Goal: Book appointment/travel/reservation

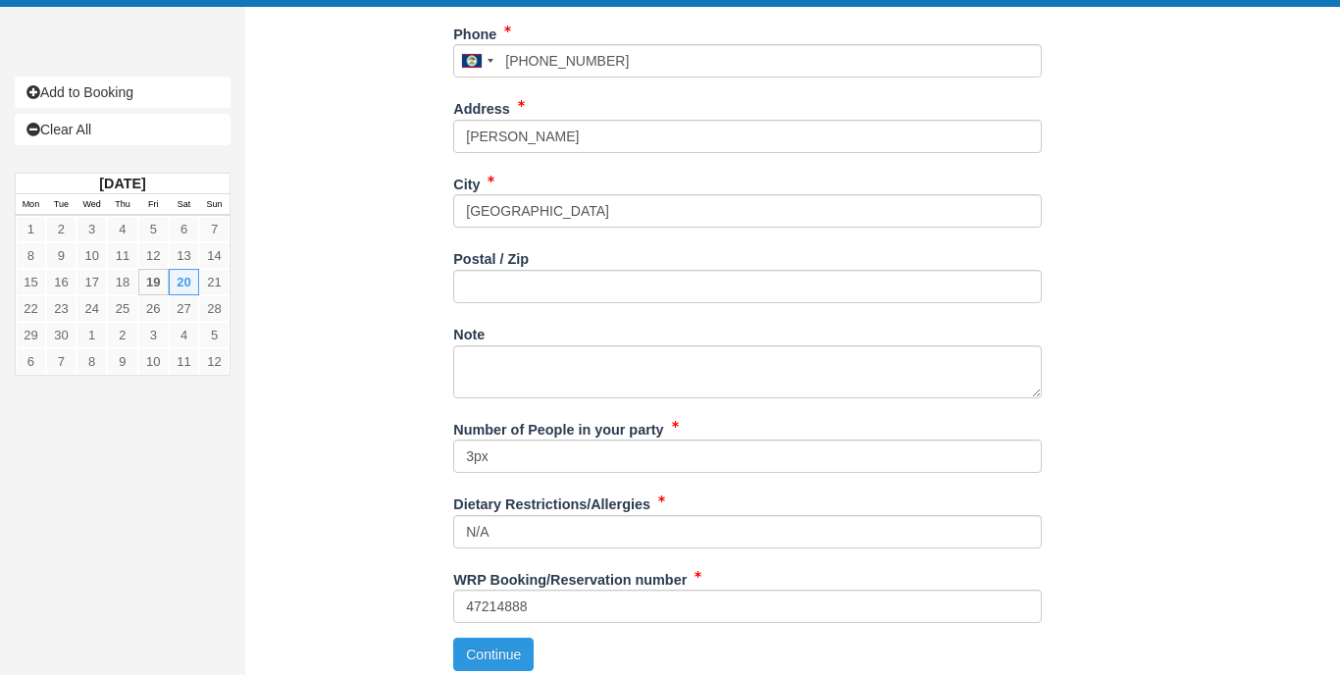
scroll to position [667, 0]
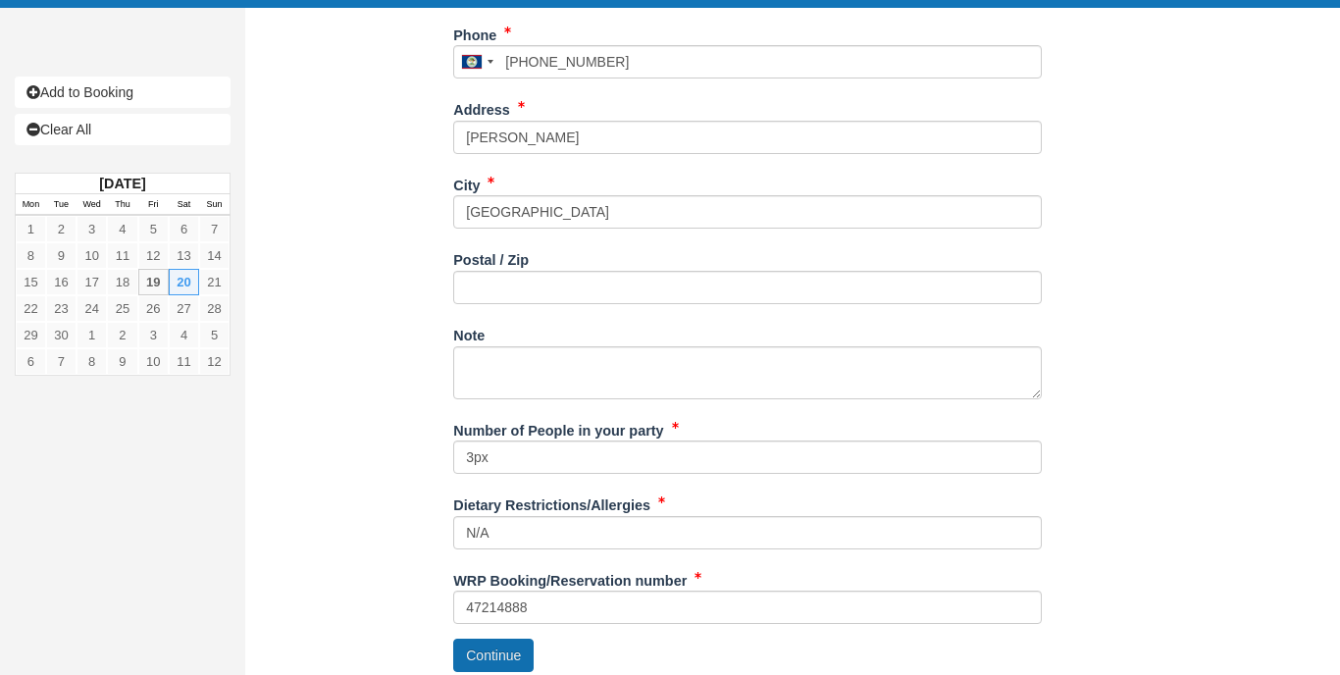
click at [491, 641] on button "Continue" at bounding box center [493, 655] width 80 height 33
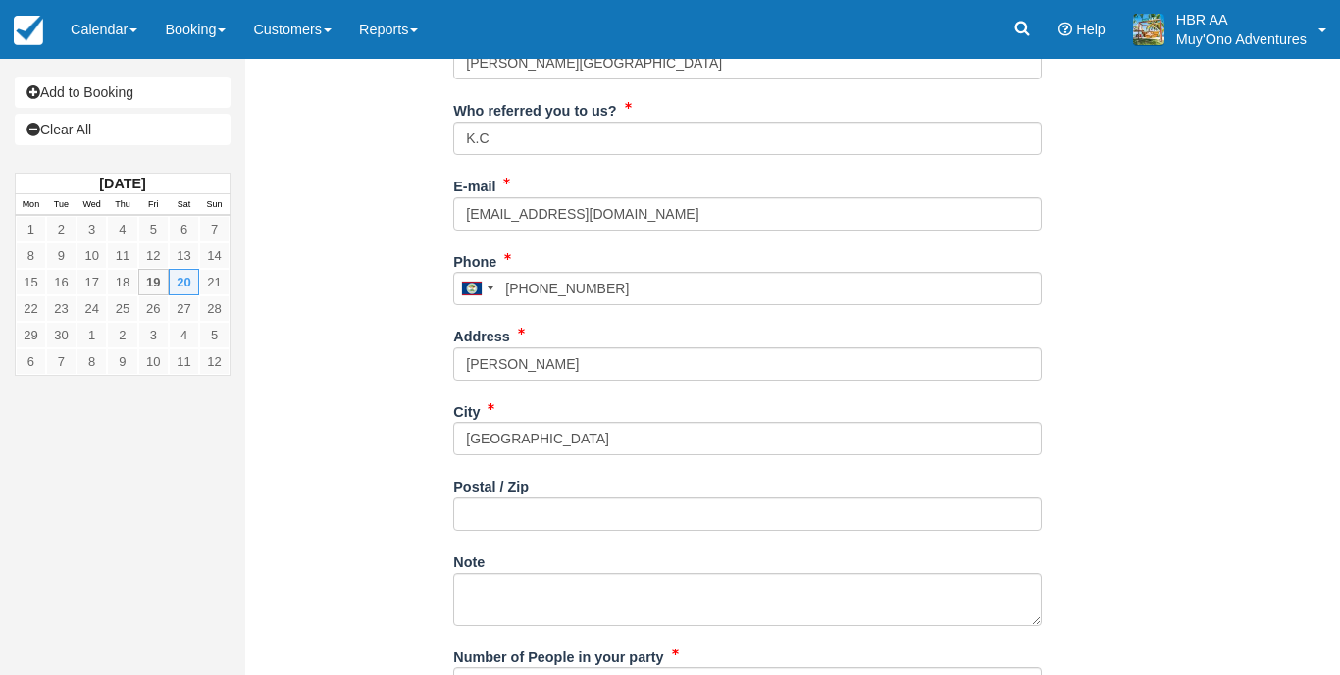
scroll to position [309, 0]
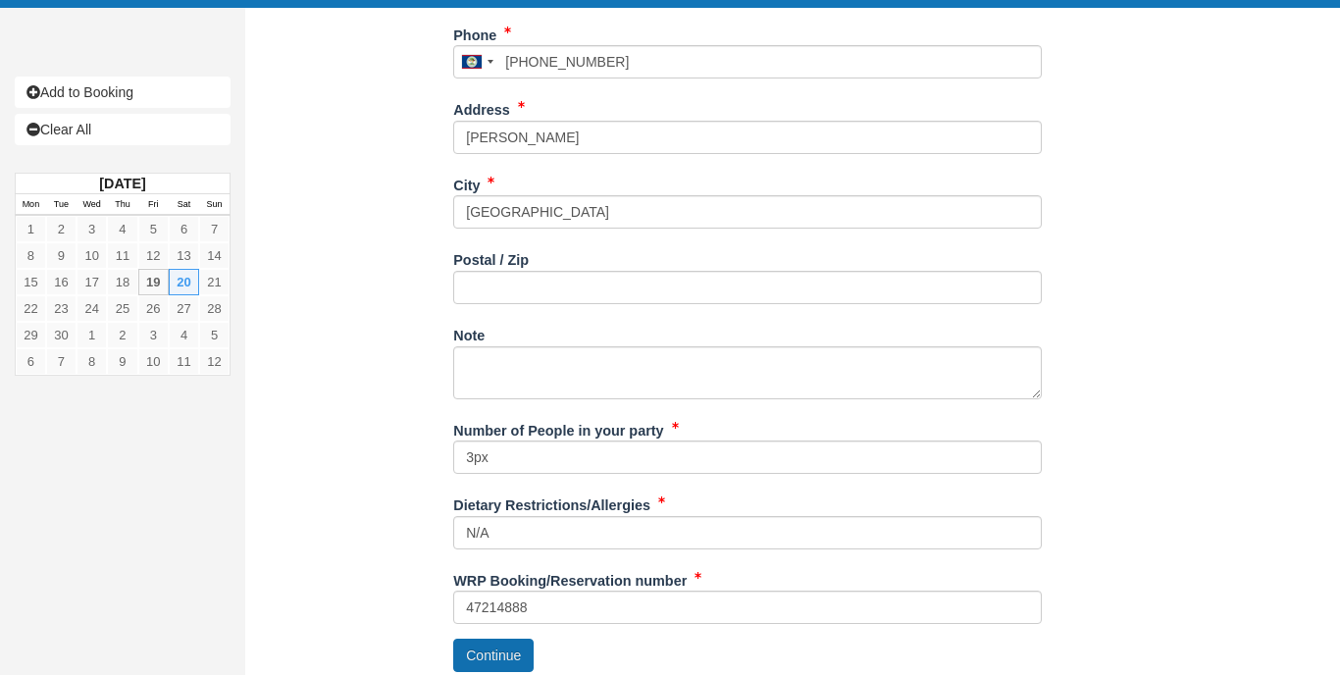
click at [497, 639] on button "Continue" at bounding box center [493, 655] width 80 height 33
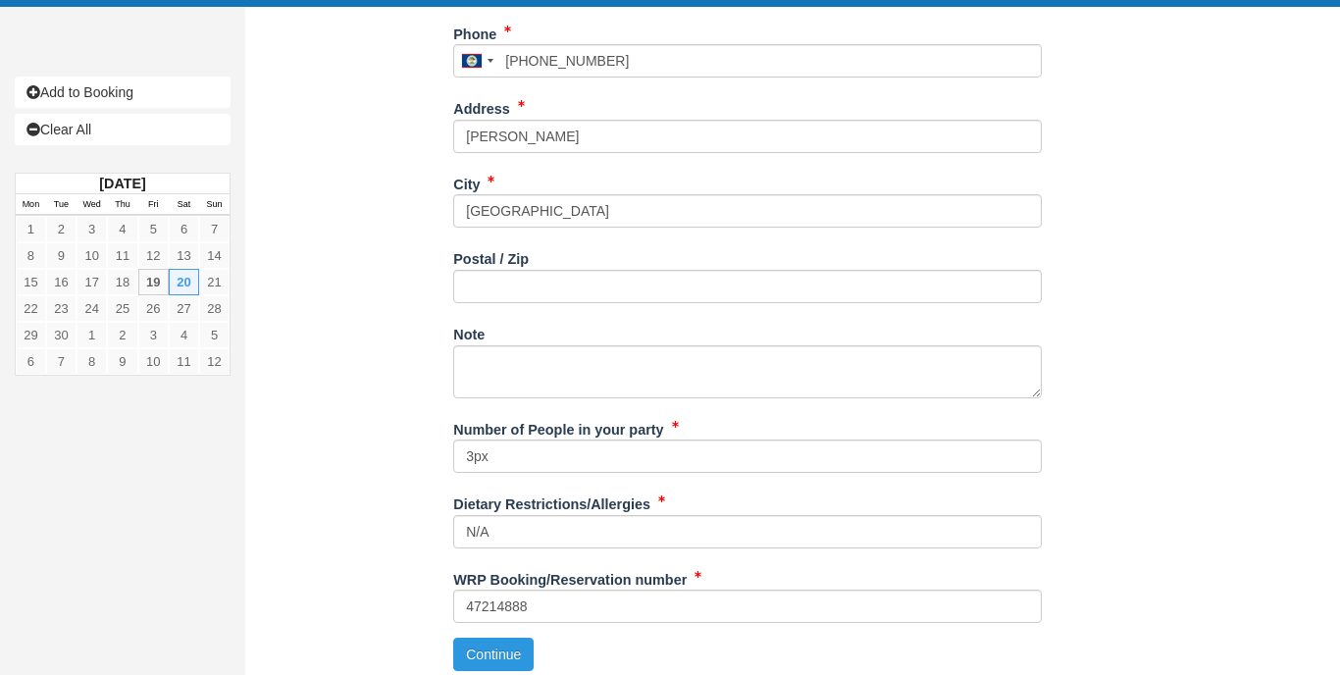
scroll to position [667, 0]
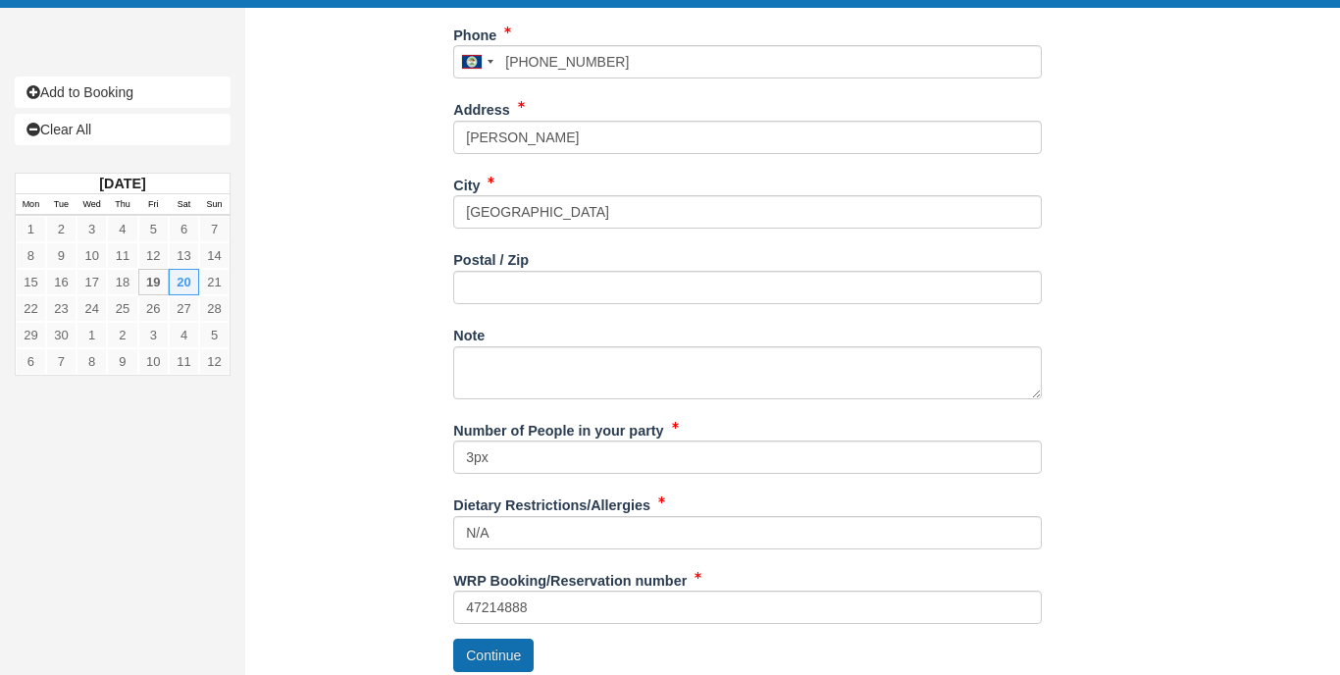
click at [507, 644] on button "Continue" at bounding box center [493, 655] width 80 height 33
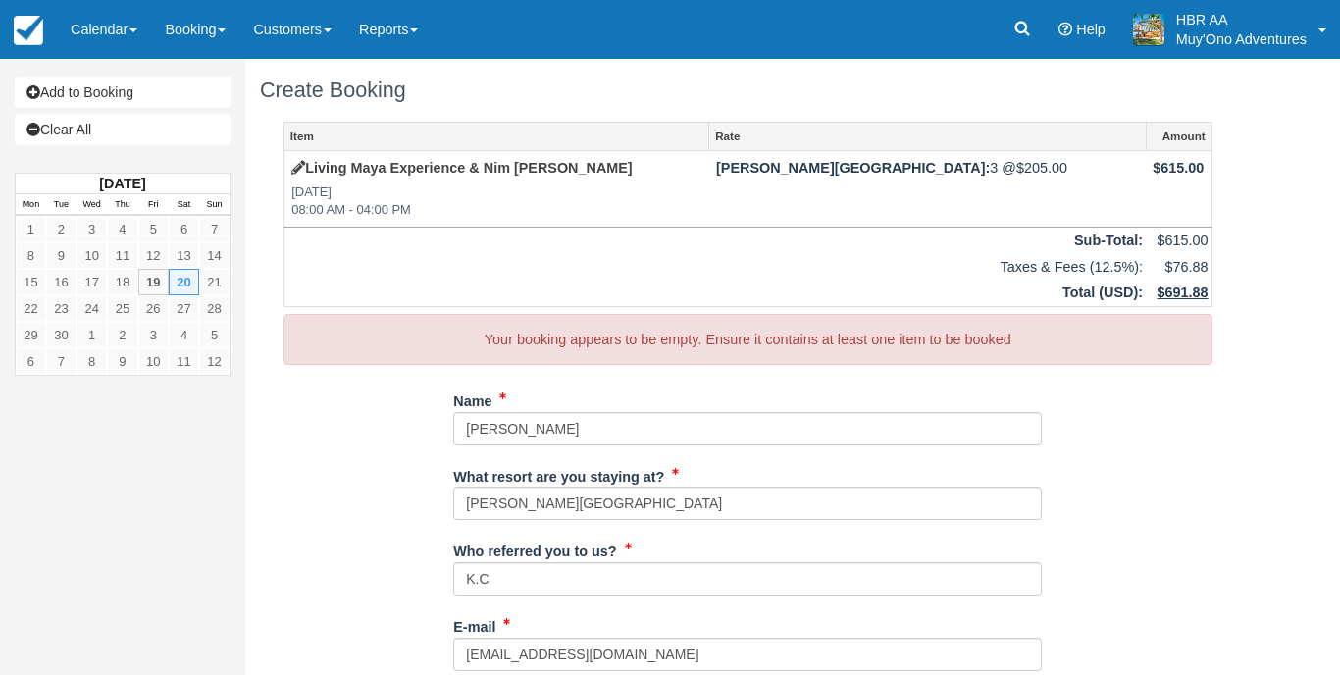
scroll to position [0, 0]
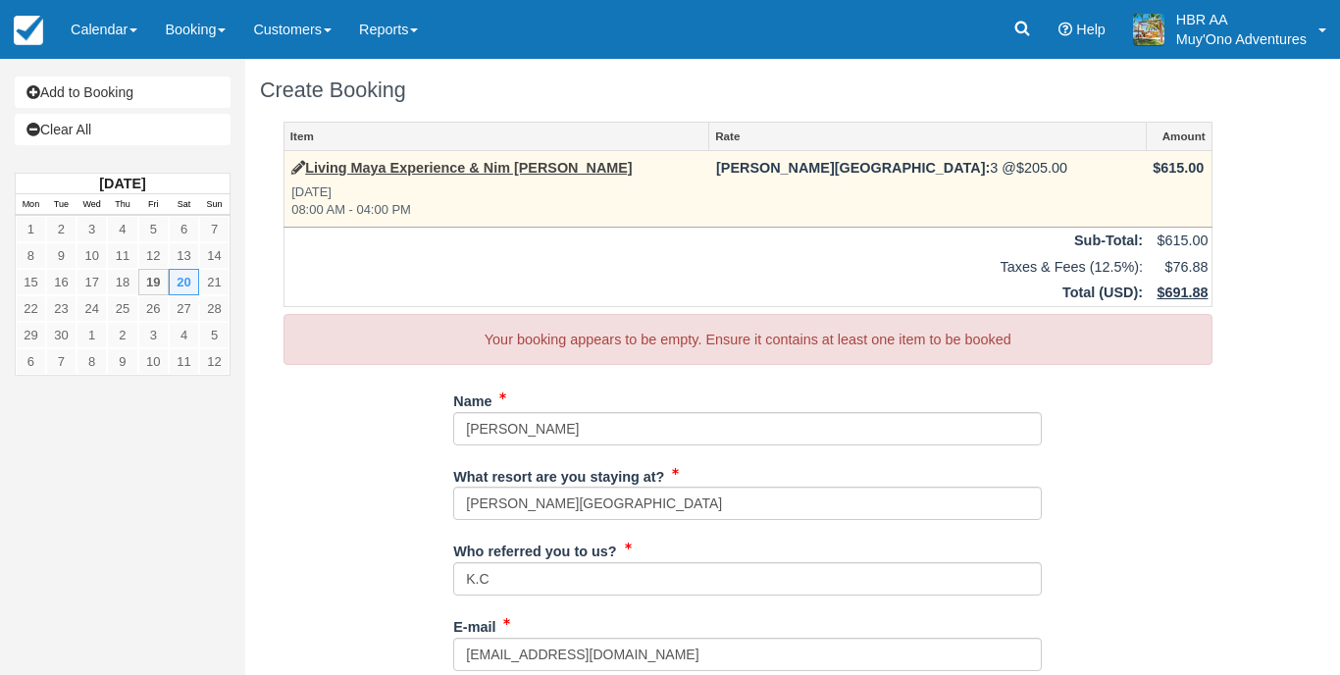
click at [392, 153] on td "Living Maya Experience & Nim Li Punit Sat Sep 20, 2025 08:00 AM - 04:00 PM" at bounding box center [496, 189] width 425 height 77
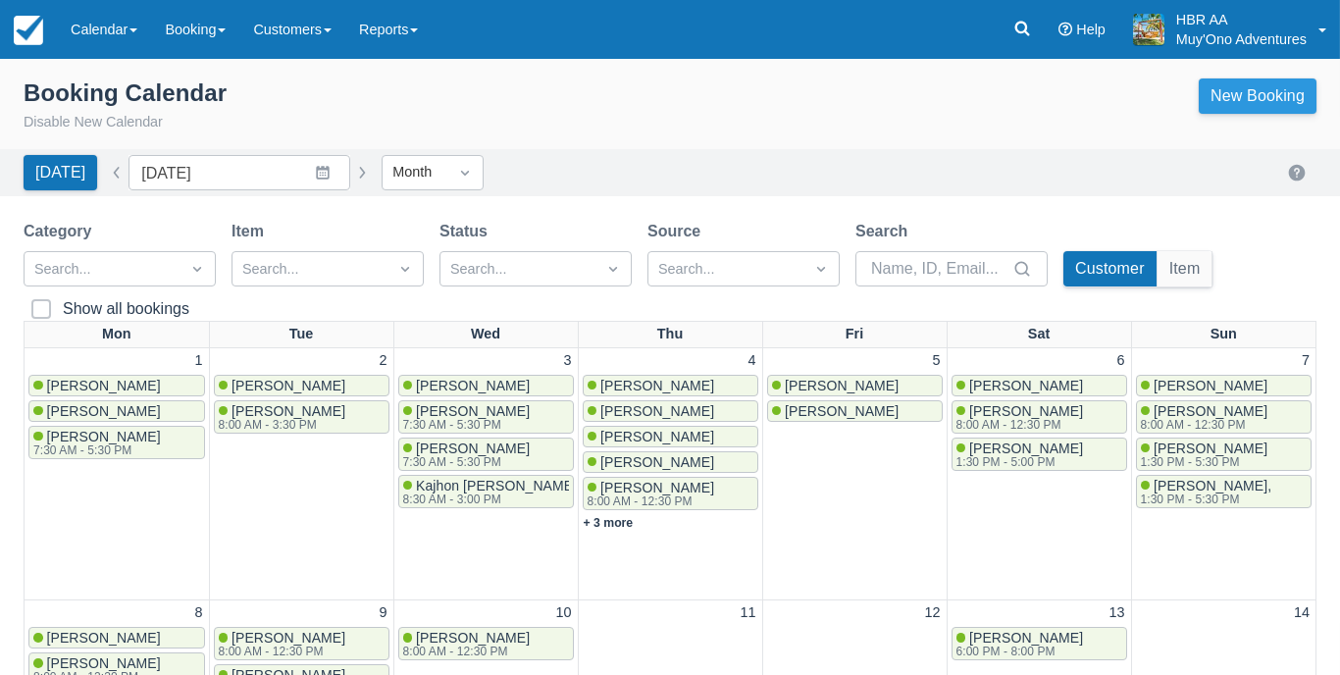
click at [1272, 88] on link "New Booking" at bounding box center [1258, 95] width 118 height 35
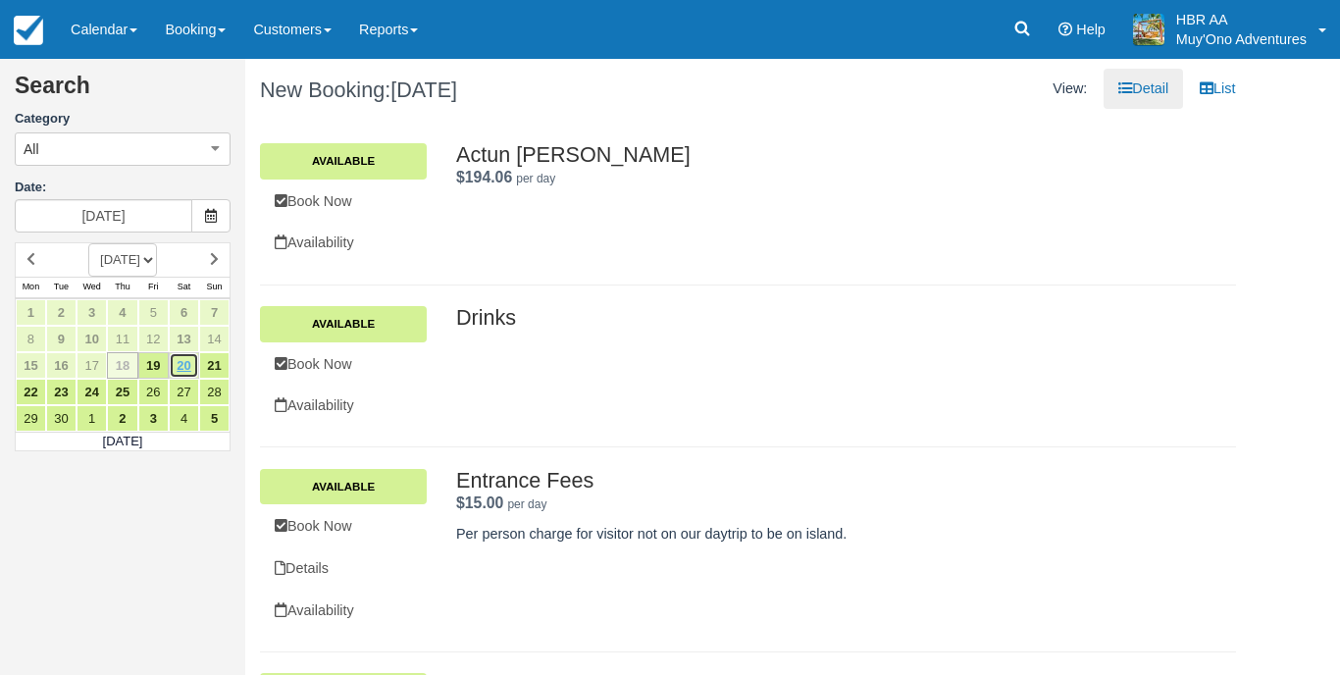
click at [176, 362] on link "20" at bounding box center [184, 365] width 30 height 26
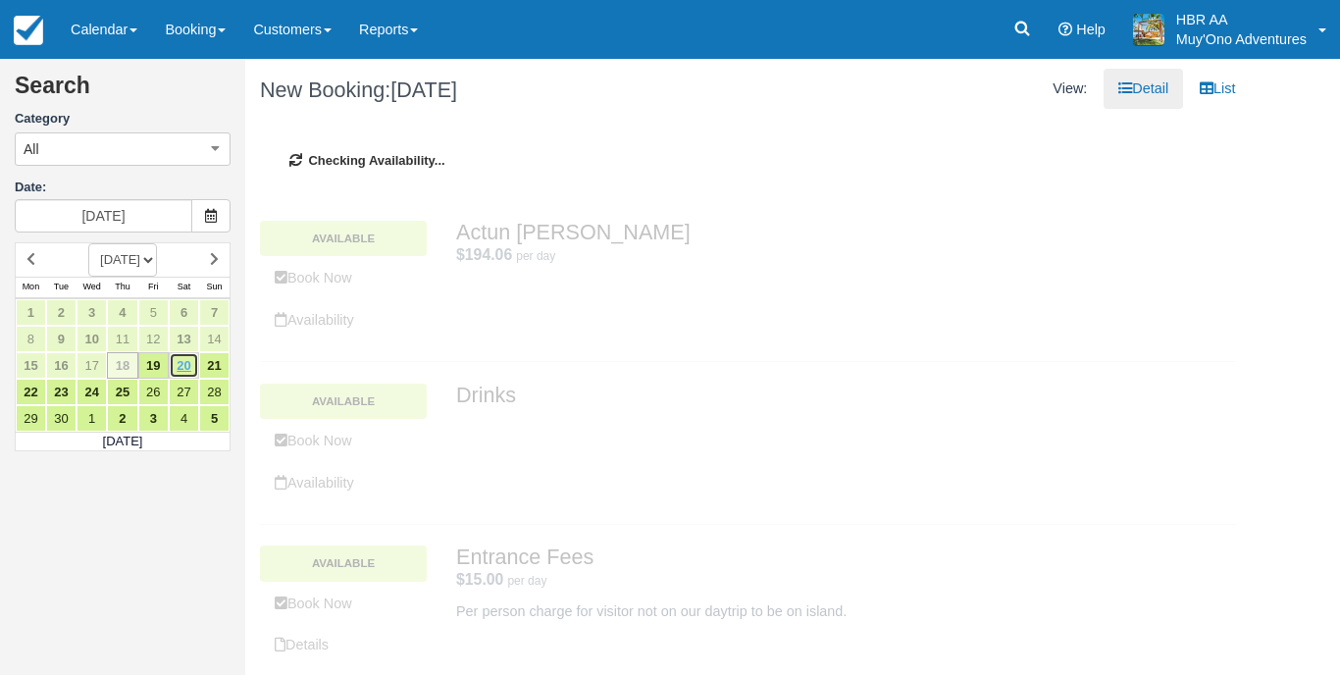
type input "09/20/25"
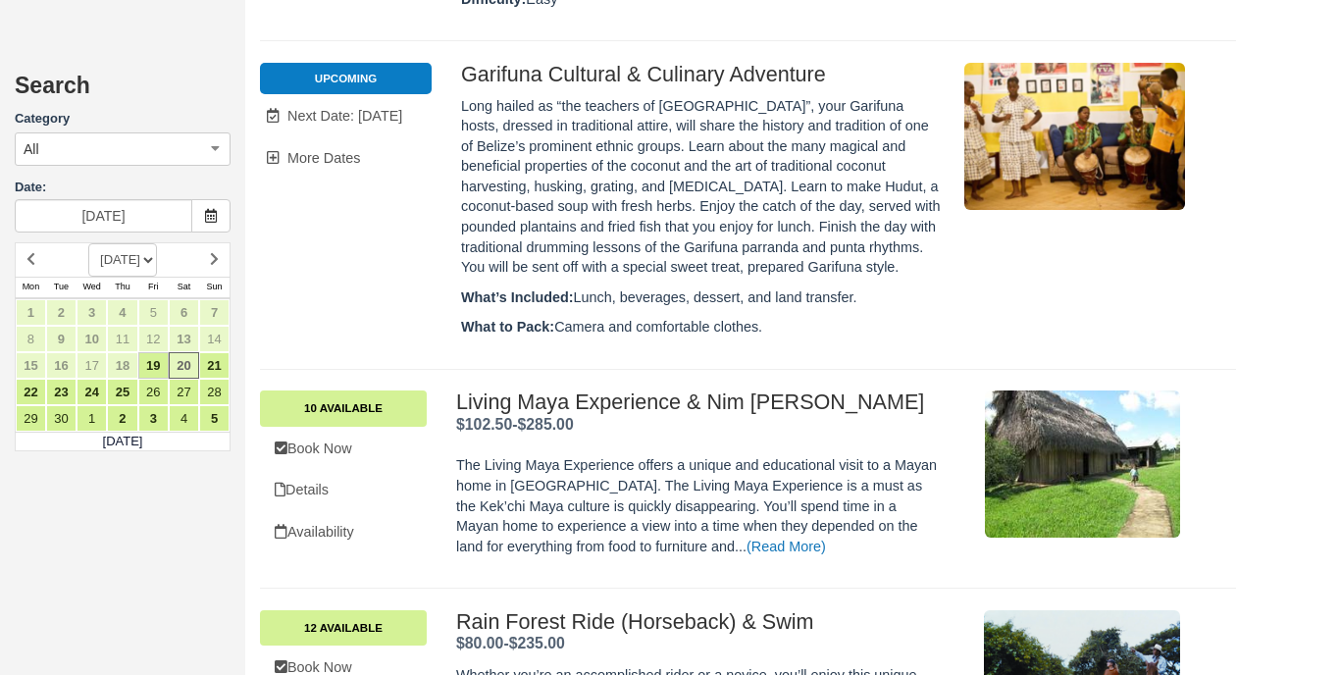
scroll to position [8747, 0]
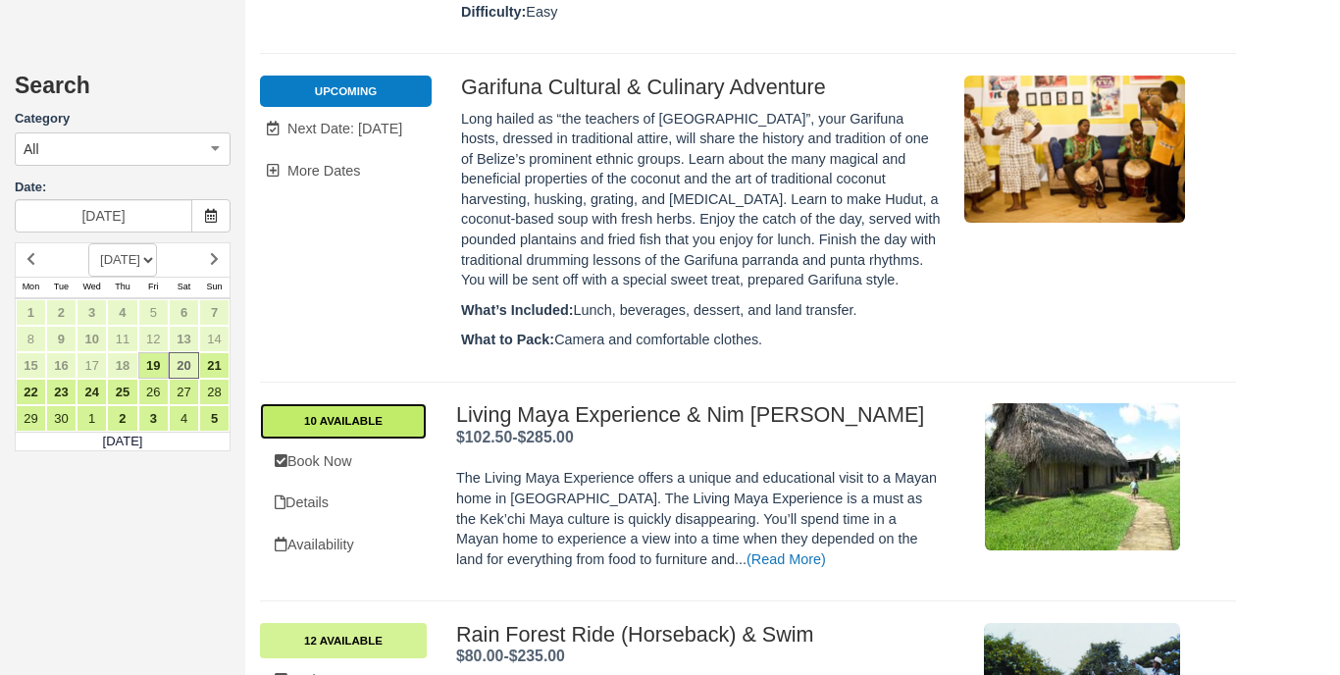
click at [371, 403] on link "10 Available" at bounding box center [343, 420] width 167 height 35
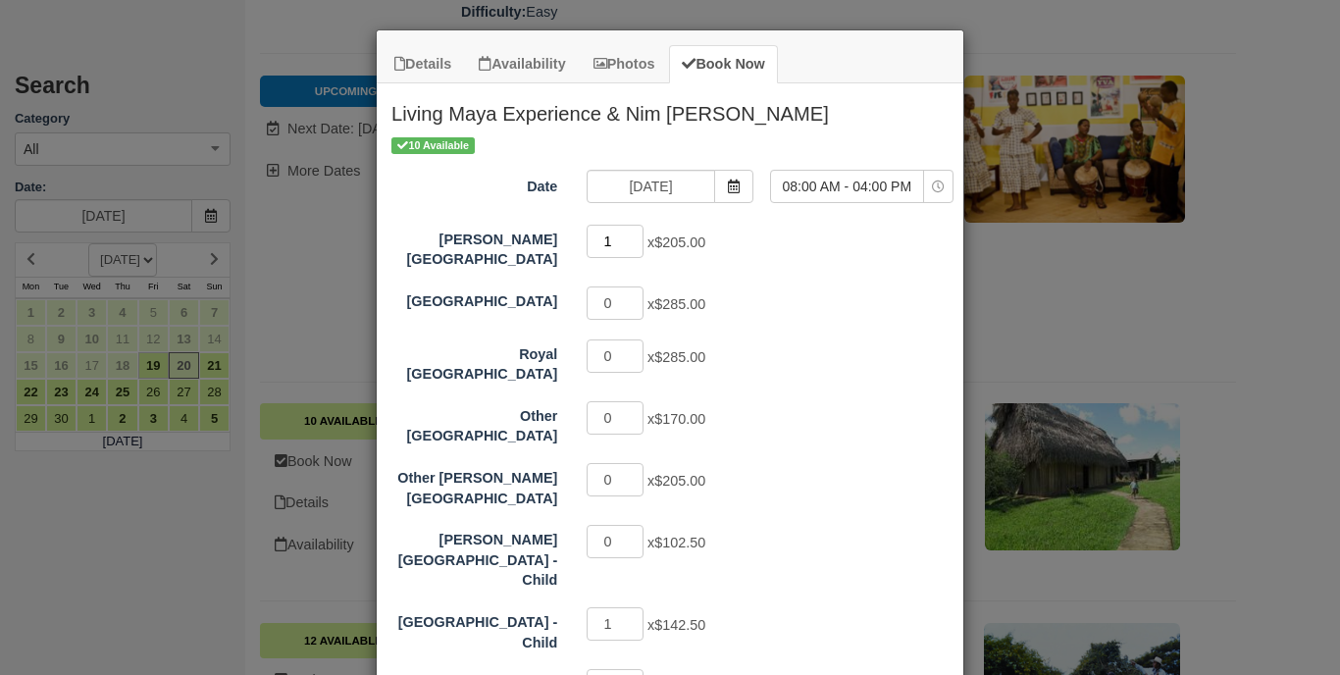
click at [639, 236] on input "1" at bounding box center [615, 241] width 57 height 33
click at [639, 236] on input "2" at bounding box center [615, 241] width 57 height 33
type input "3"
click at [639, 236] on input "3" at bounding box center [615, 241] width 57 height 33
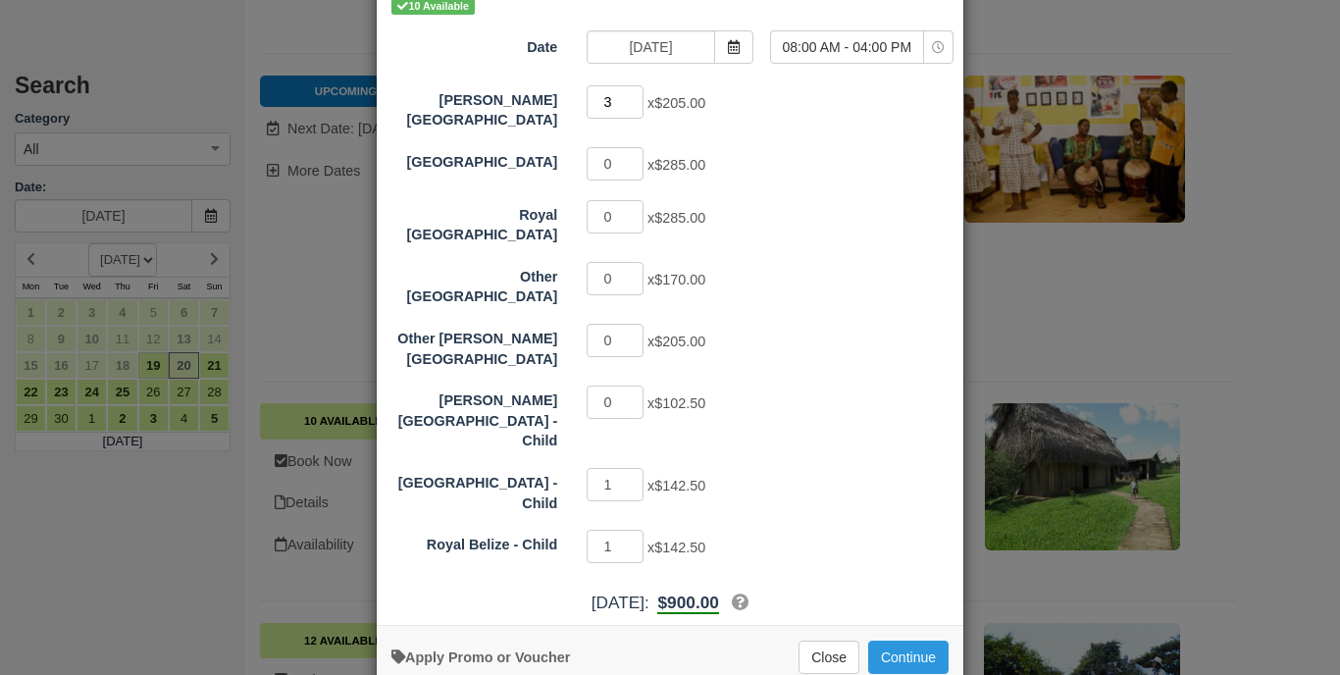
scroll to position [138, 0]
type input "0"
click at [635, 469] on input "0" at bounding box center [615, 485] width 57 height 33
type input "0"
click at [636, 531] on input "0" at bounding box center [615, 547] width 57 height 33
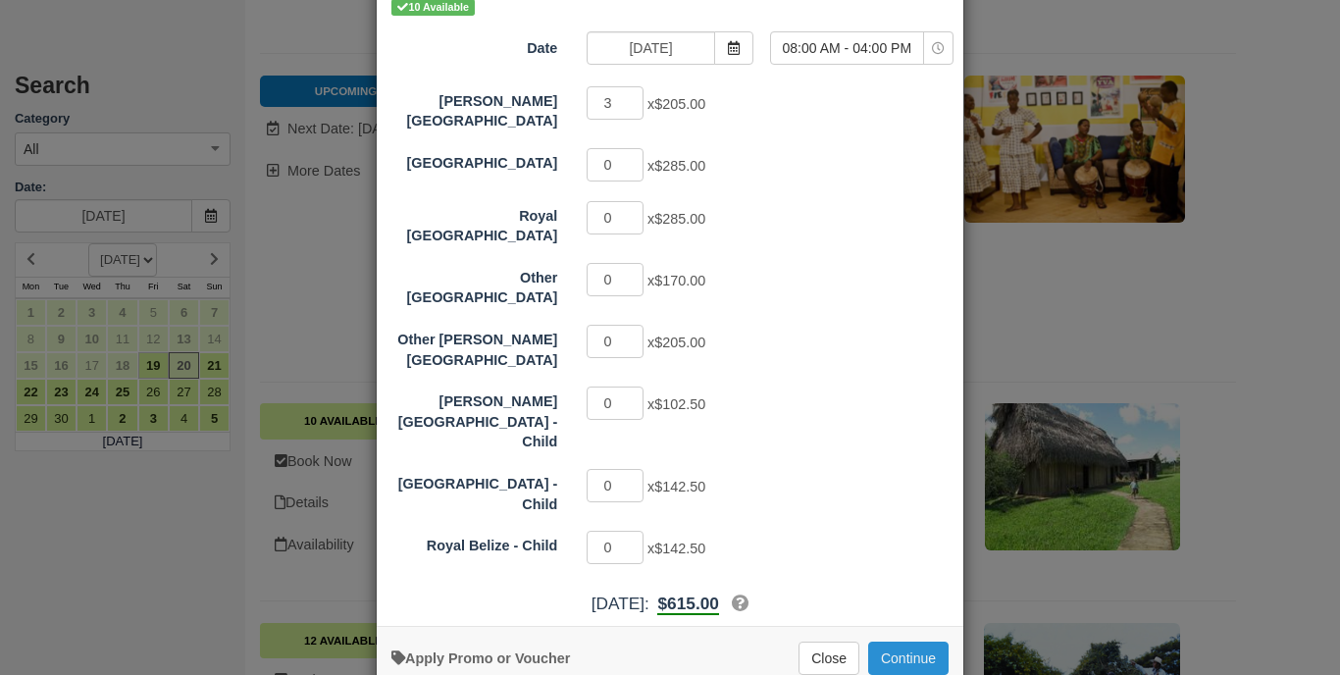
click at [891, 641] on button "Continue" at bounding box center [908, 657] width 80 height 33
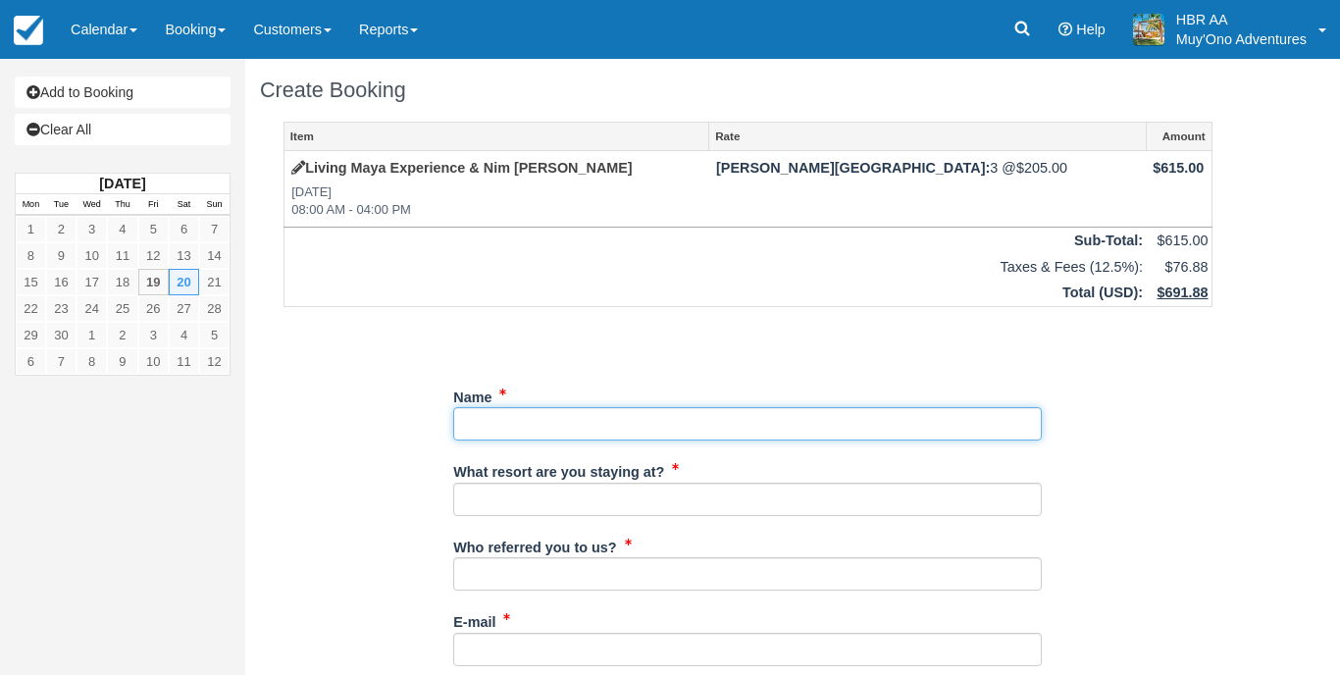
click at [826, 416] on input "Name" at bounding box center [747, 423] width 589 height 33
type input "Nico Ramsey"
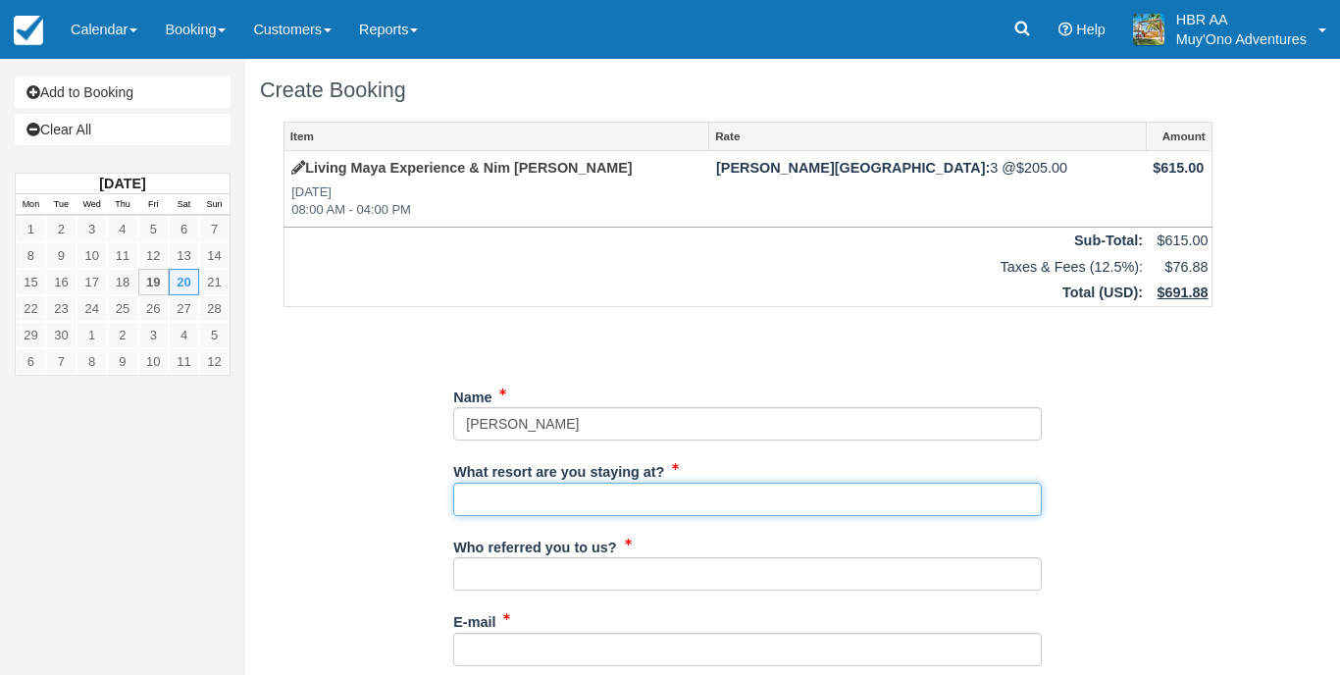
click at [761, 490] on input "What resort are you staying at?" at bounding box center [747, 499] width 589 height 33
type input "h"
type input "[PERSON_NAME][GEOGRAPHIC_DATA]"
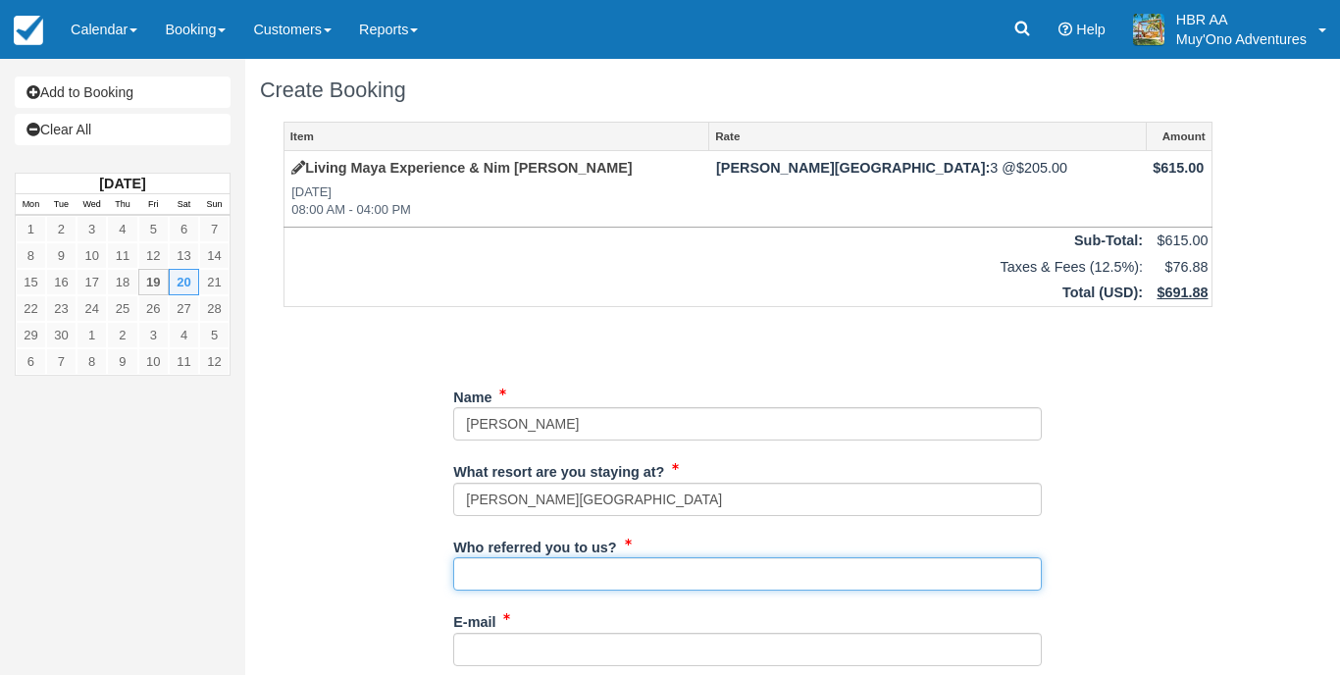
click at [658, 566] on input "Who referred you to us?" at bounding box center [747, 573] width 589 height 33
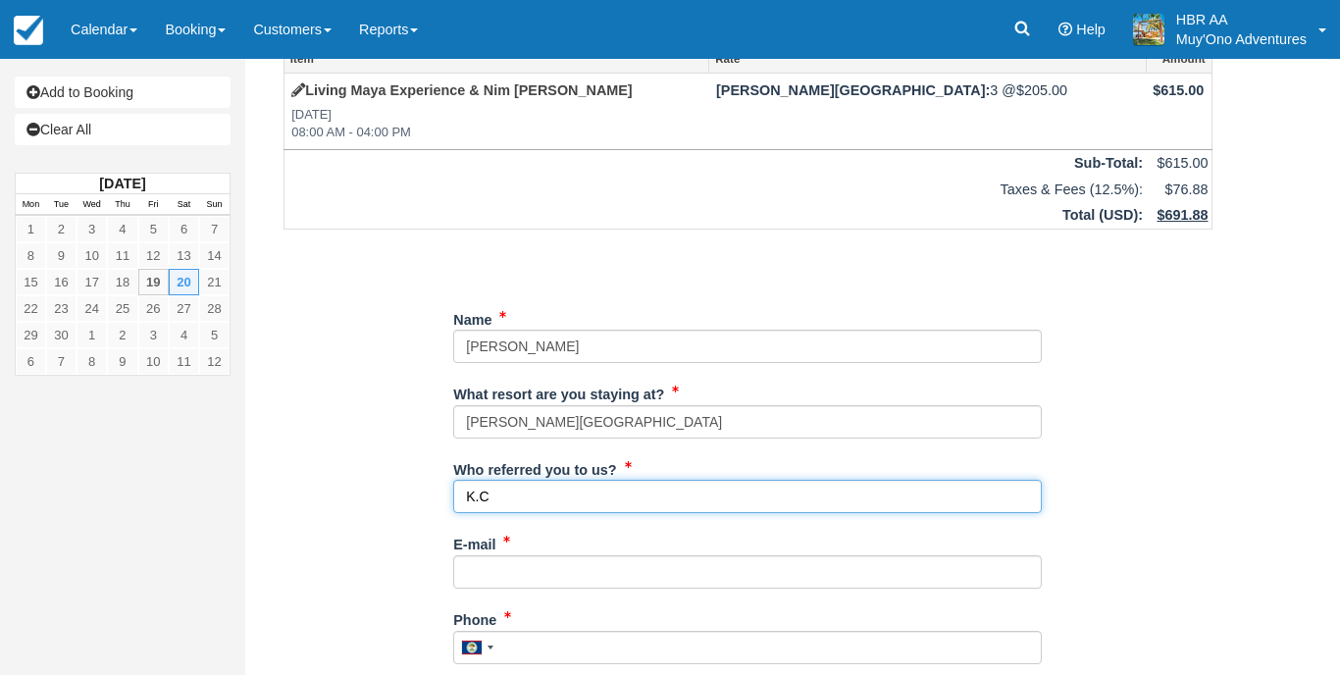
scroll to position [101, 0]
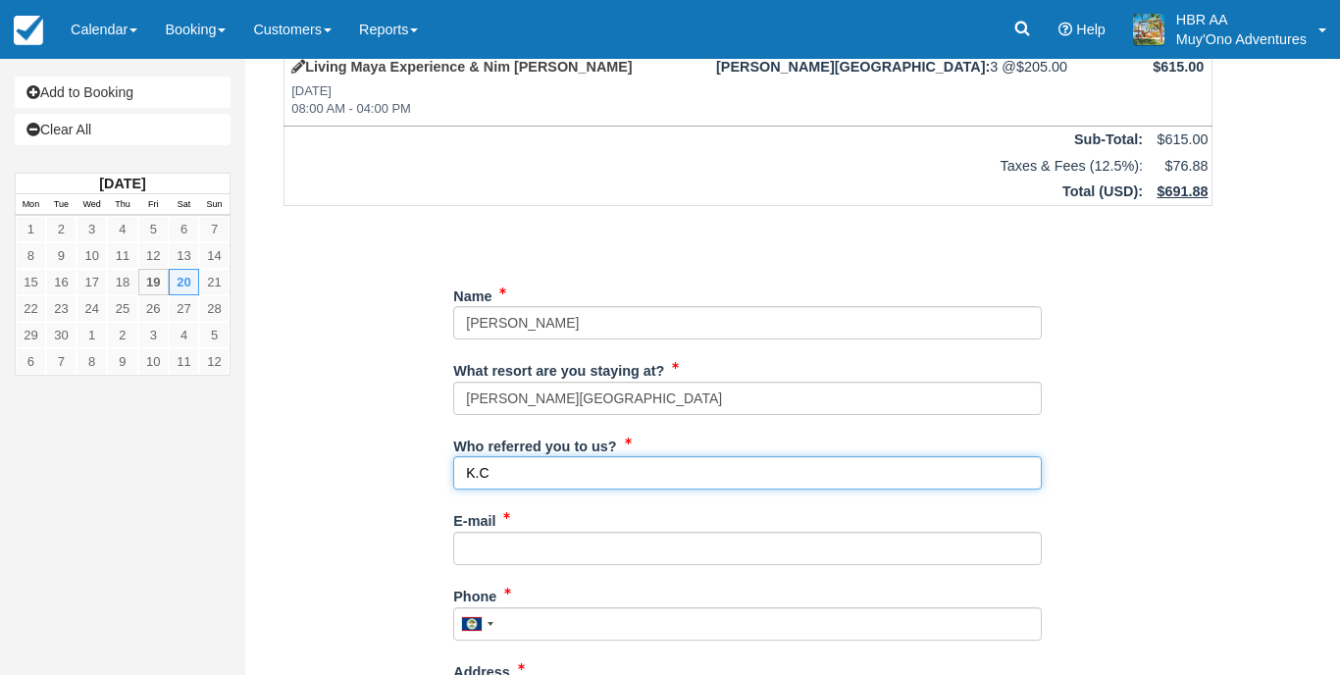
type input "K.C"
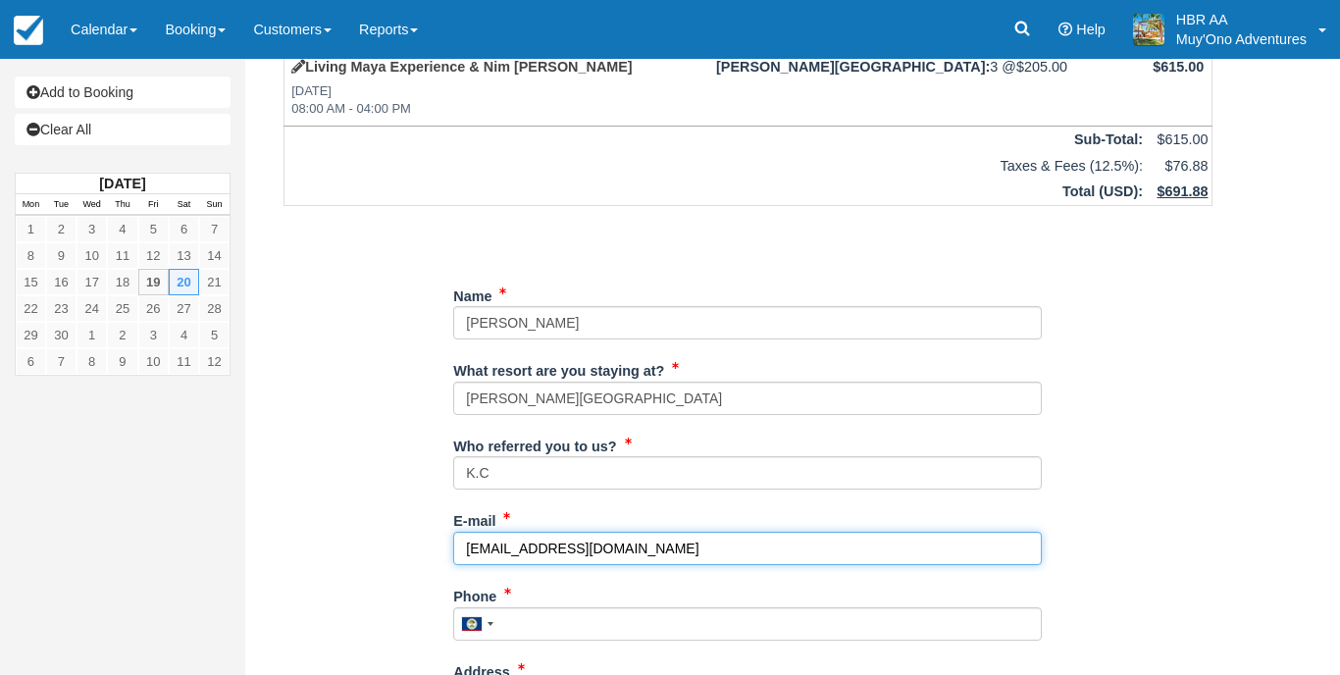
type input "[EMAIL_ADDRESS][DOMAIN_NAME]"
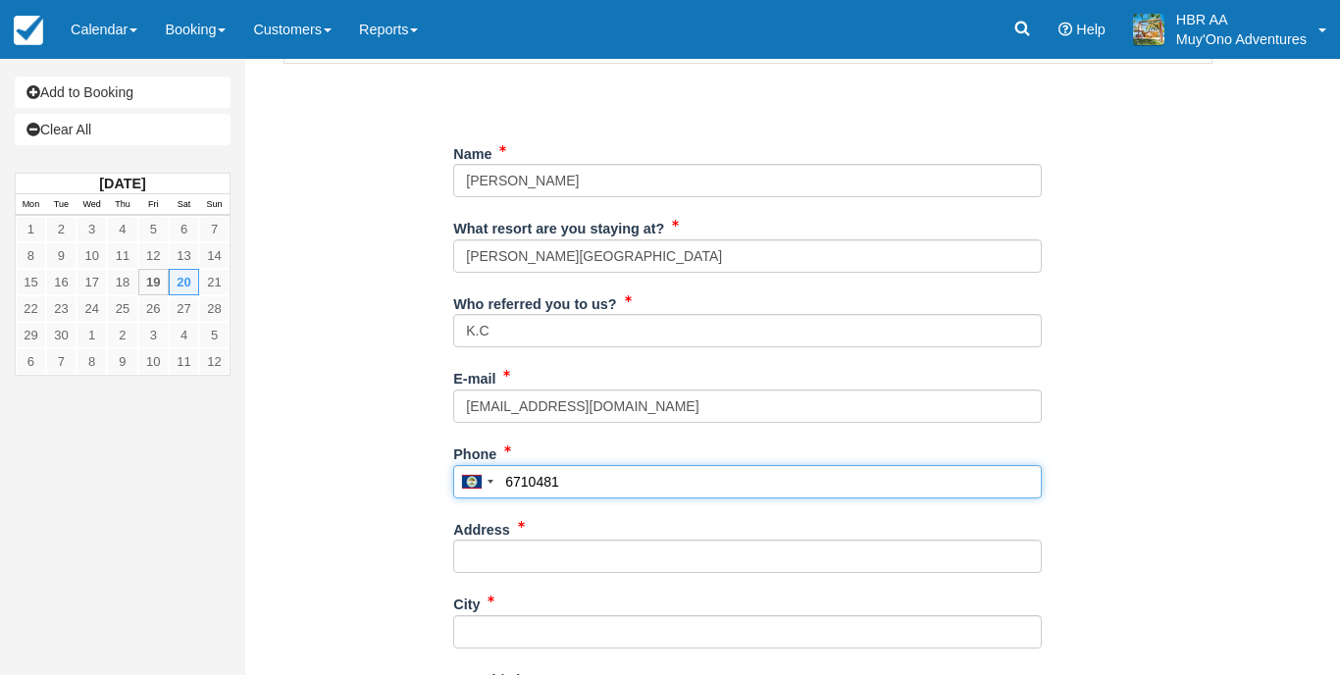
scroll to position [244, 0]
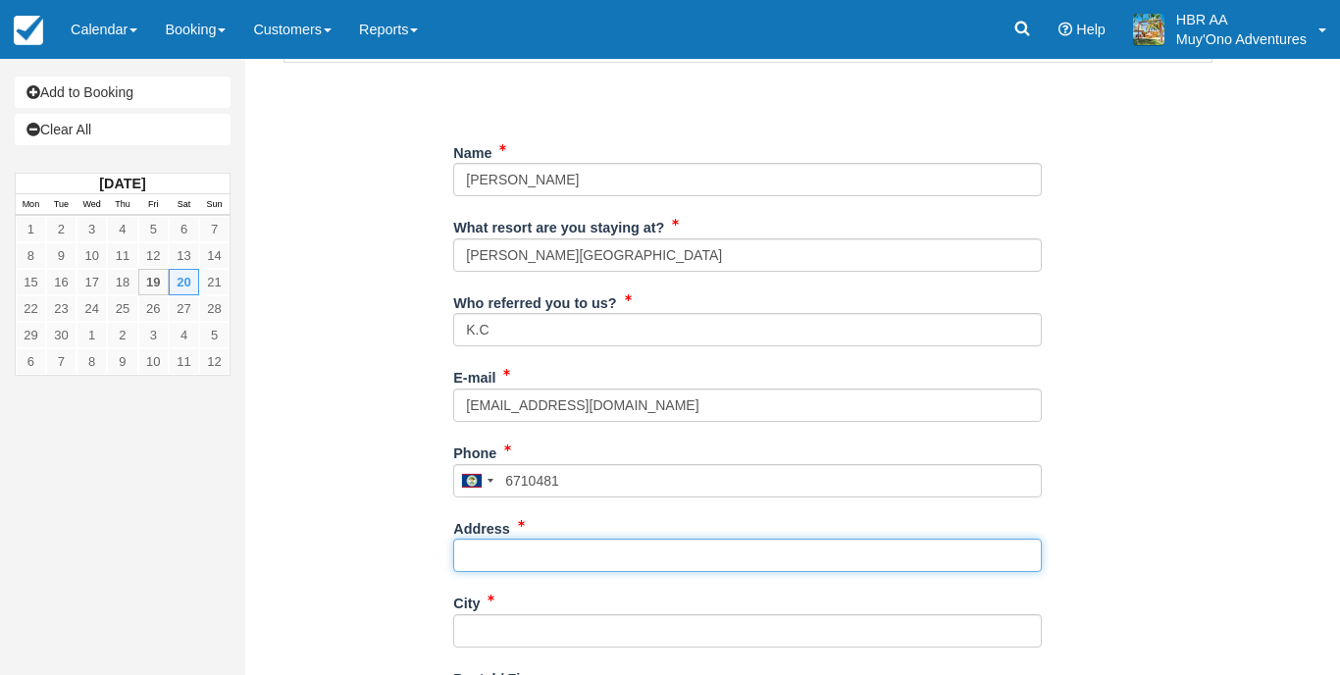
type input "671-0481"
click at [480, 547] on input "hopkins" at bounding box center [747, 554] width 589 height 33
type input "[PERSON_NAME]"
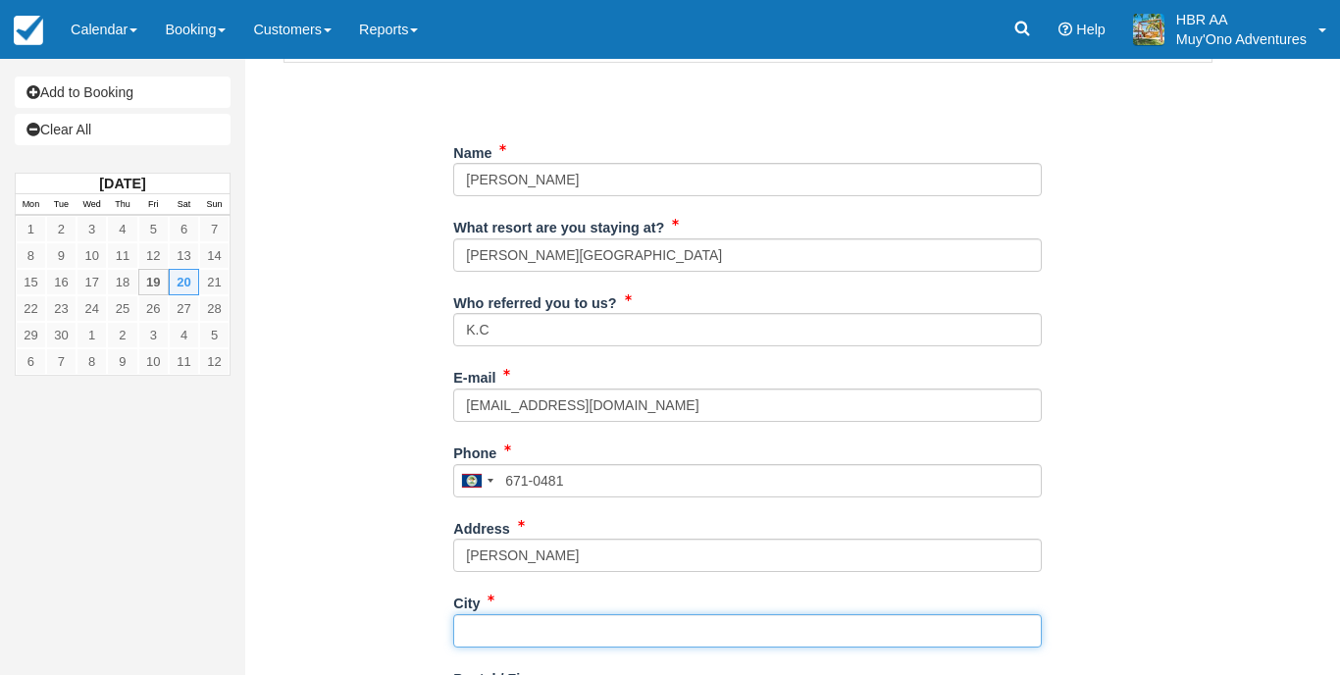
type input "b"
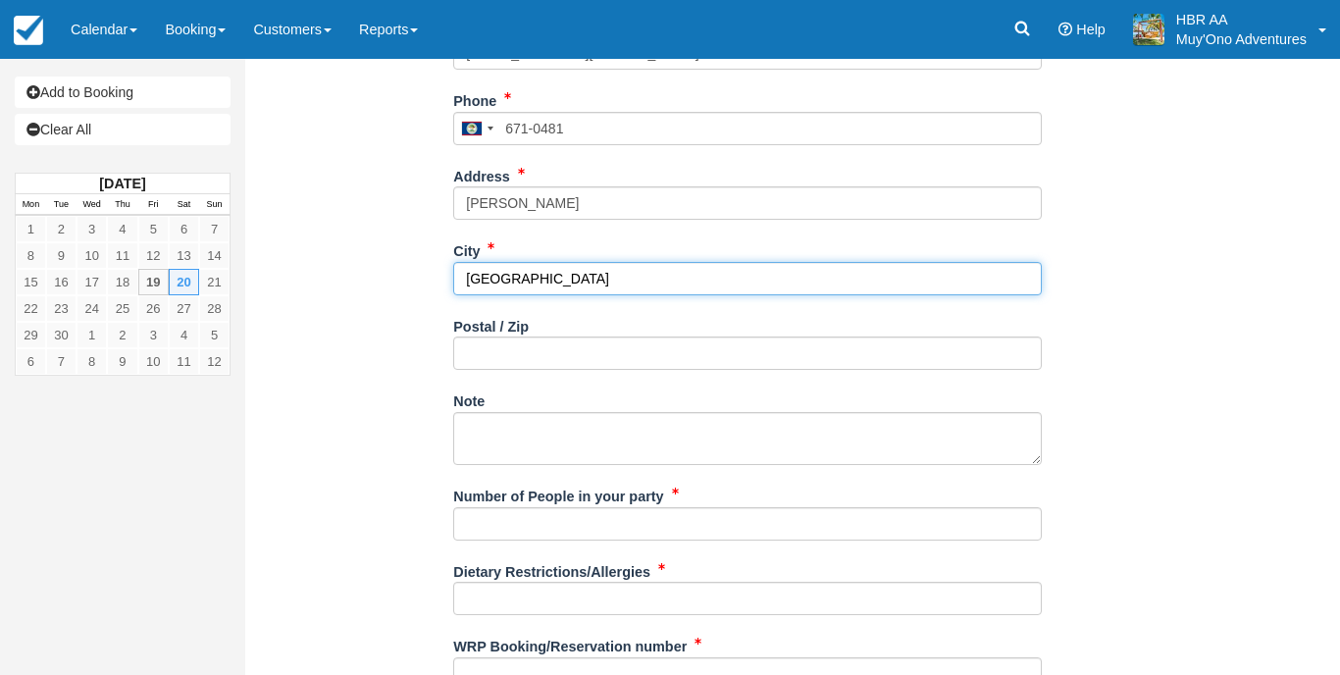
scroll to position [623, 0]
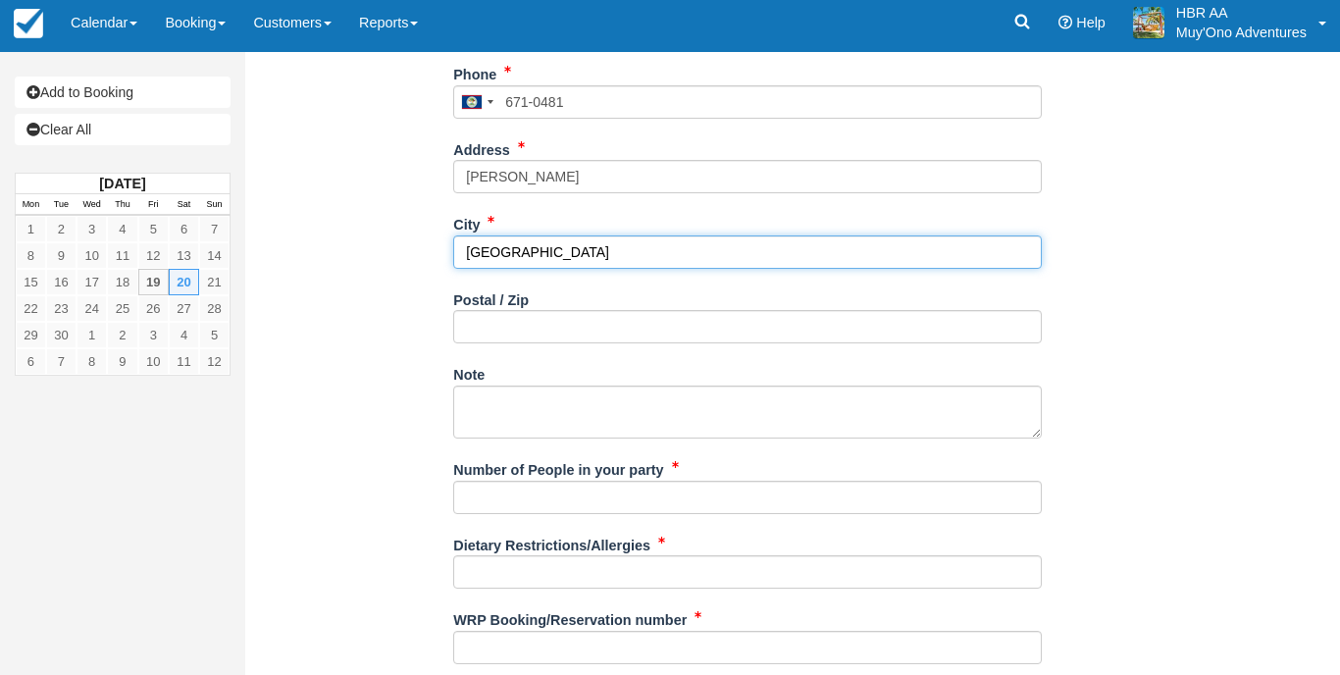
type input "[GEOGRAPHIC_DATA]"
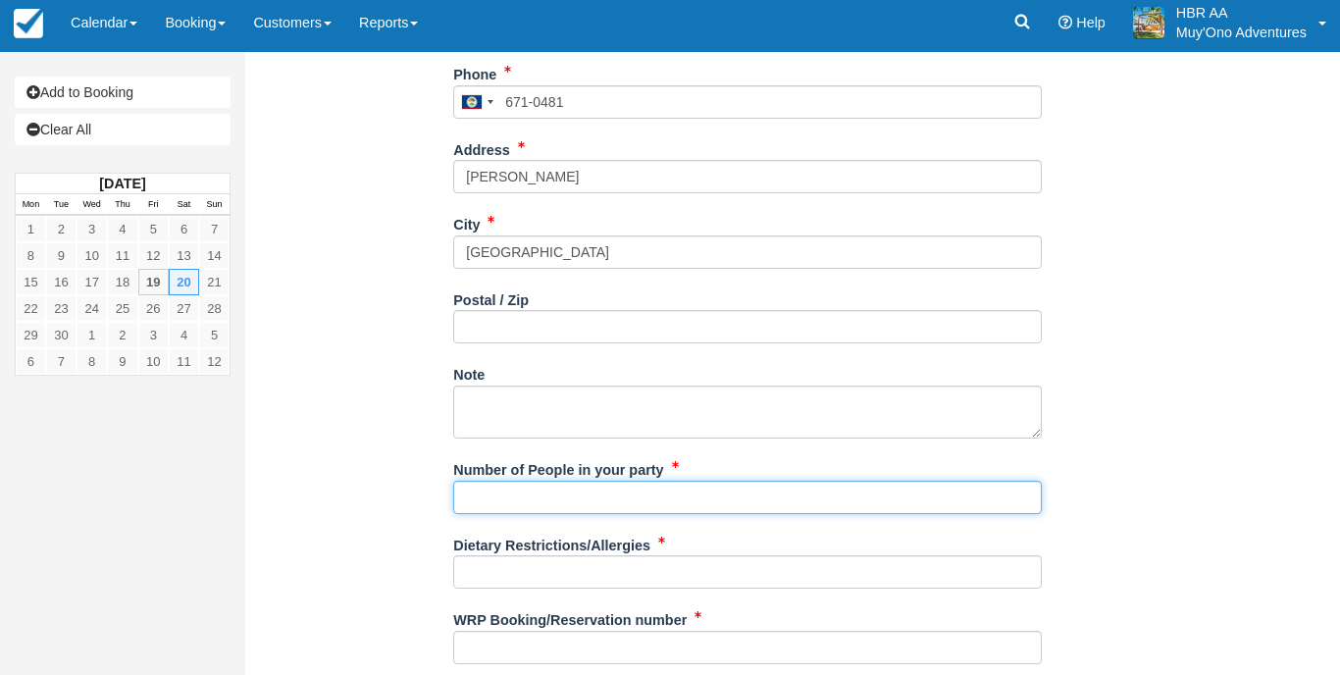
click at [524, 499] on input "Number of People in your party" at bounding box center [747, 497] width 589 height 33
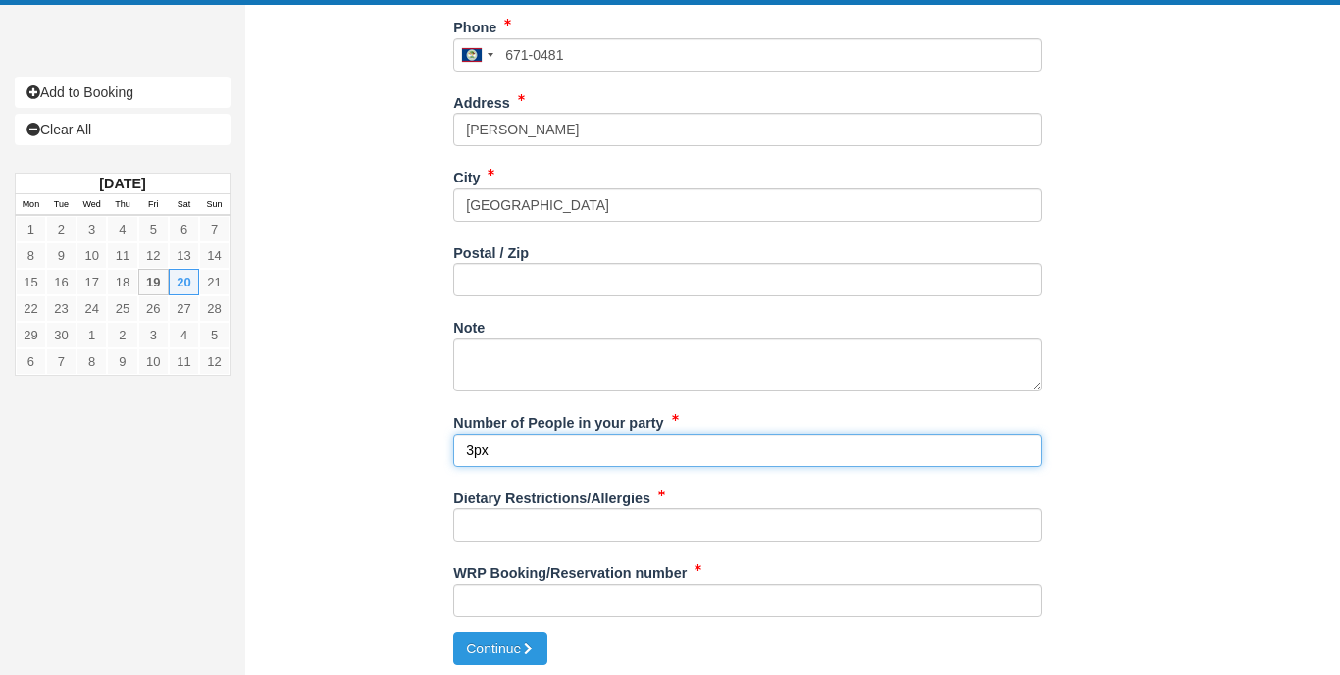
scroll to position [663, 0]
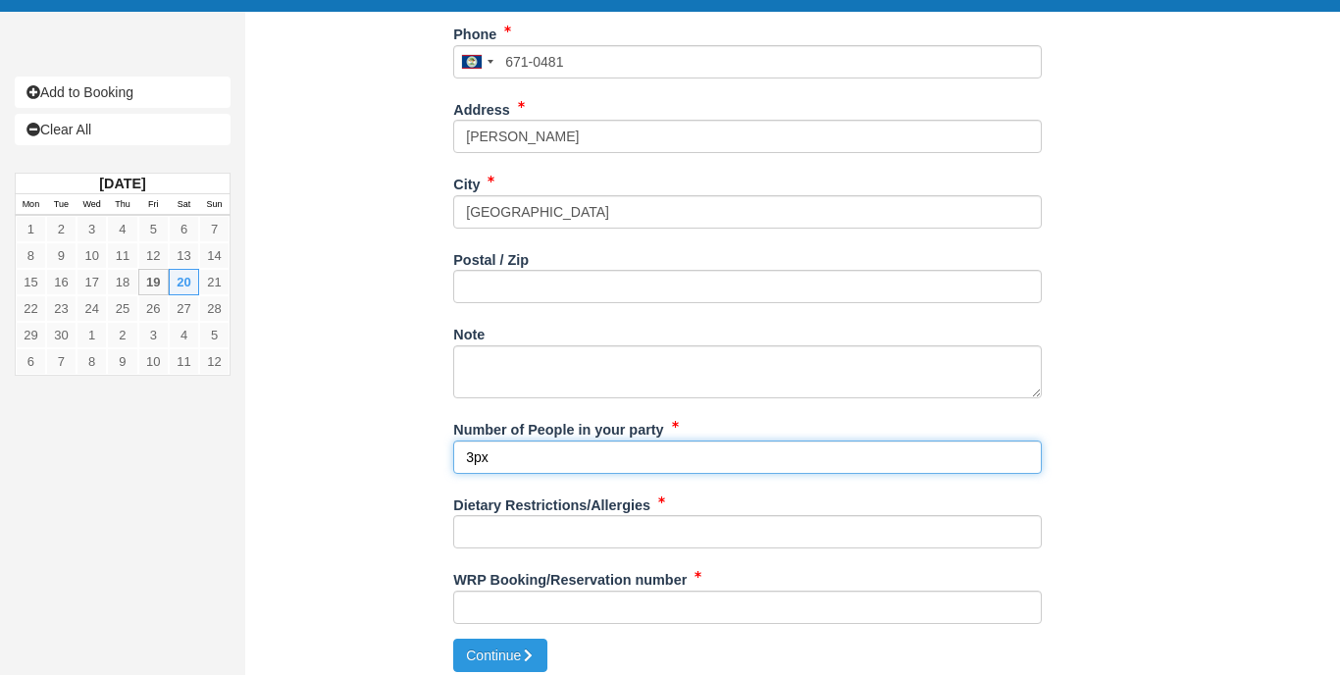
type input "3px"
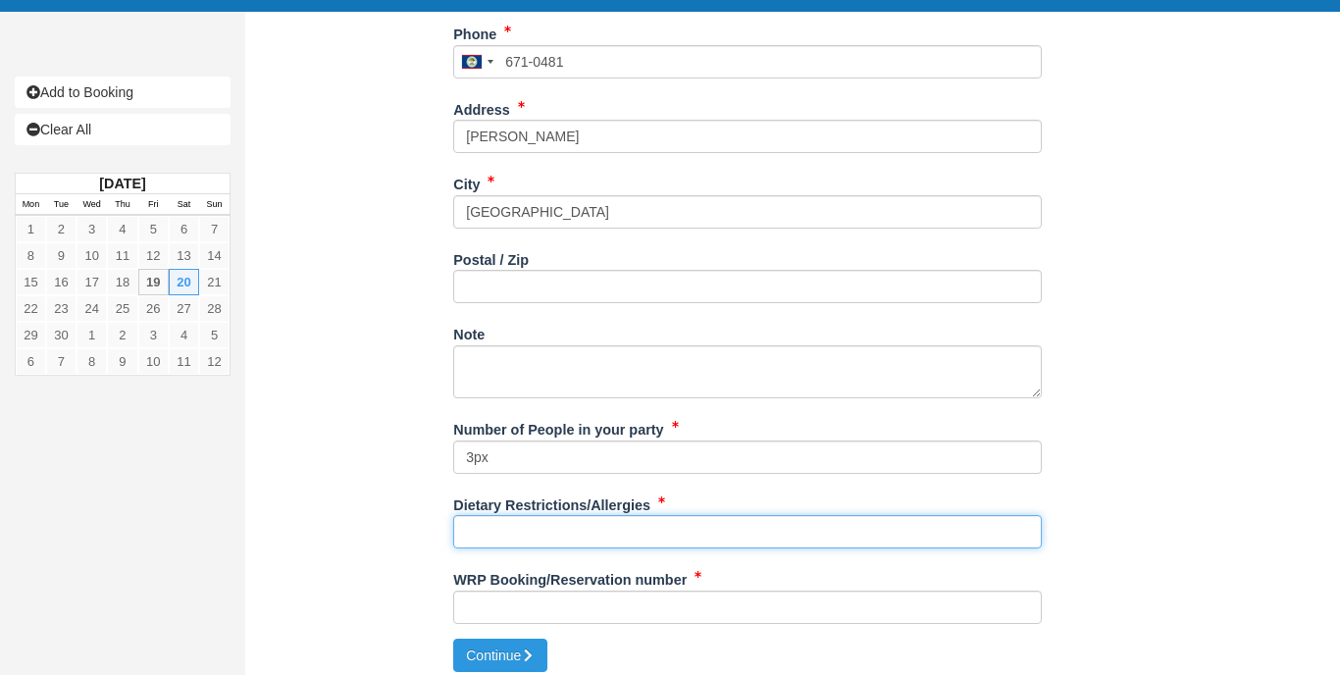
click at [534, 526] on input "Dietary Restrictions/Allergies" at bounding box center [747, 531] width 589 height 33
type input "N/A"
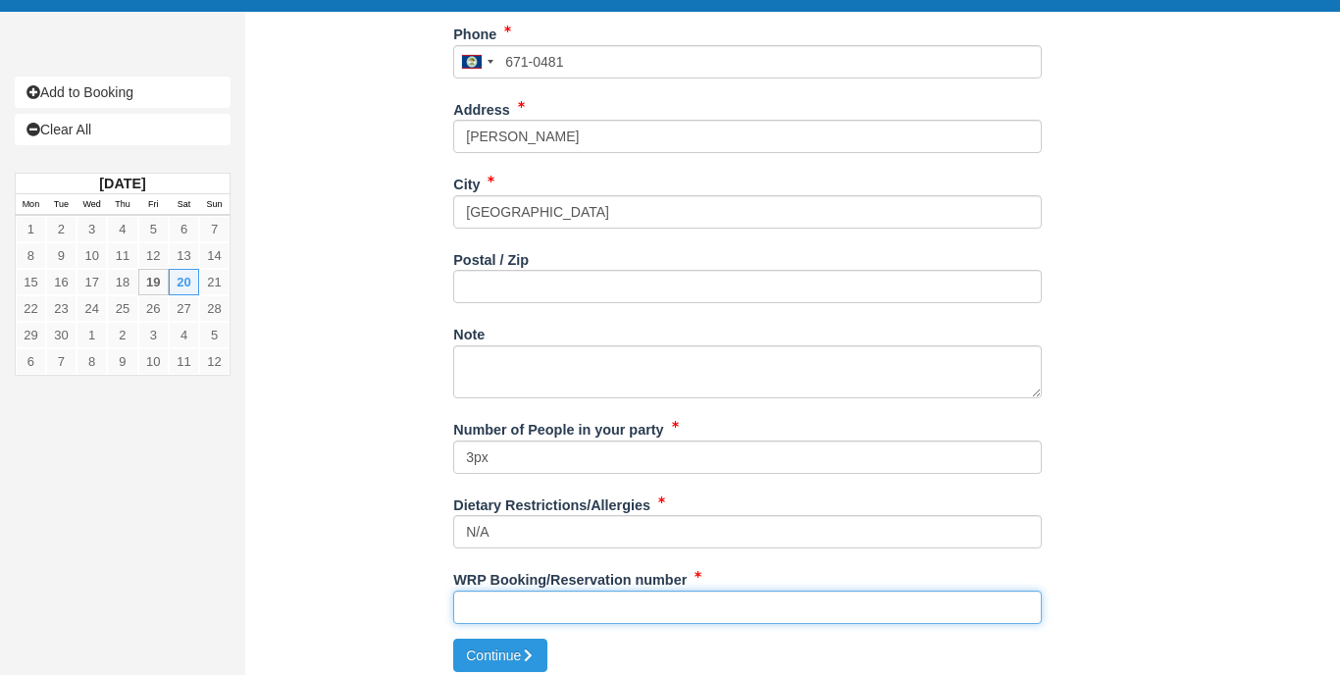
click at [584, 608] on input "WRP Booking/Reservation number" at bounding box center [747, 606] width 589 height 33
paste input "47214888"
type input "47214888"
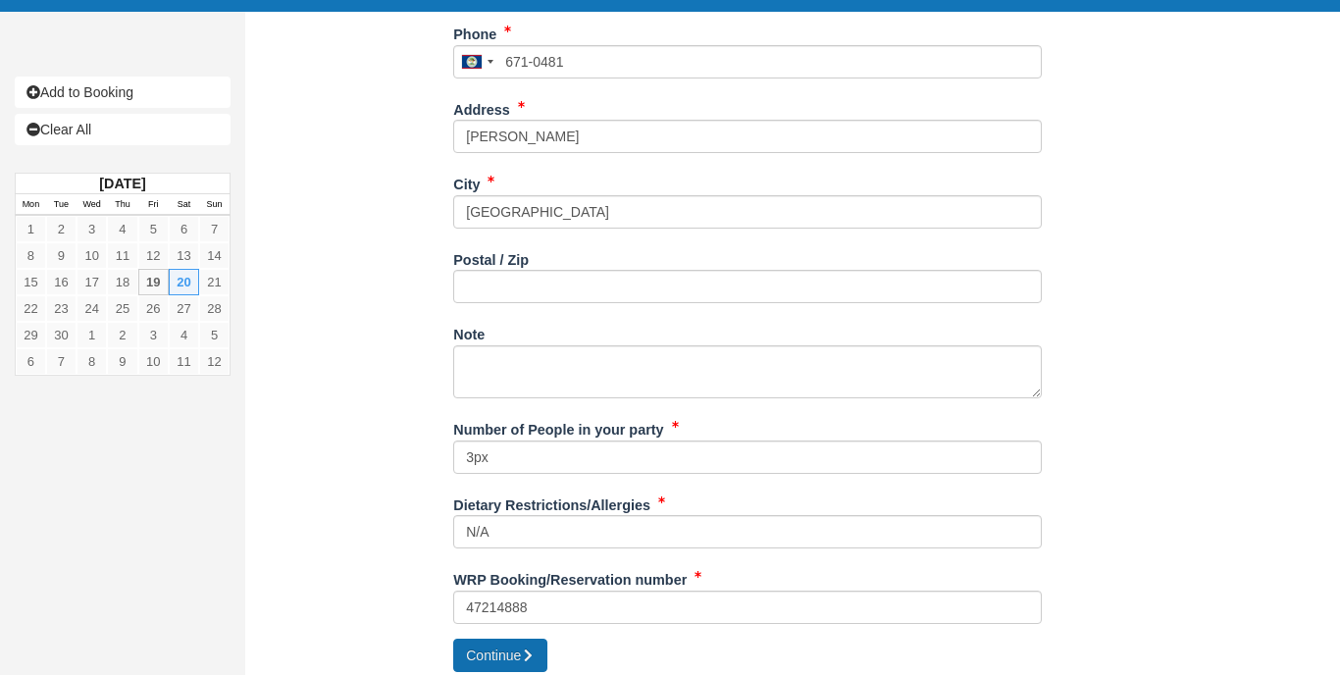
click at [503, 659] on button "Continue" at bounding box center [500, 655] width 94 height 33
type input "+5016710481"
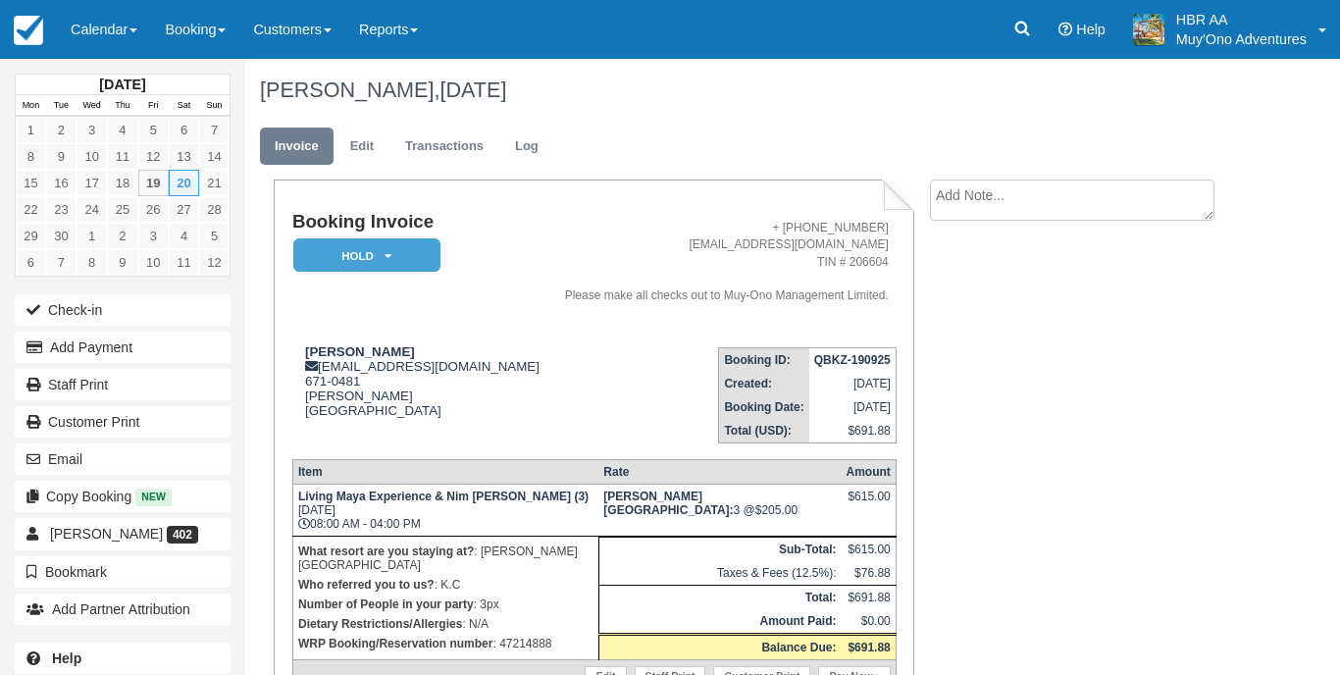
click at [420, 242] on em "HOLD" at bounding box center [366, 255] width 147 height 34
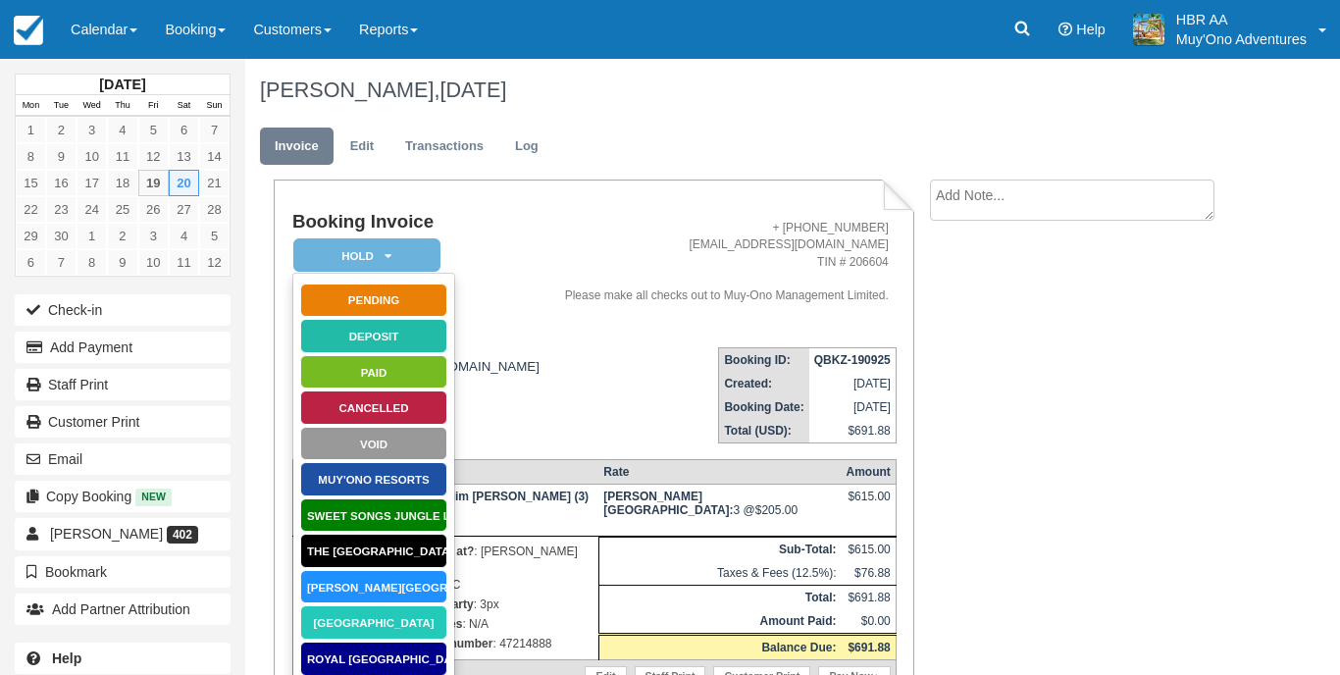
click at [357, 585] on link "[PERSON_NAME][GEOGRAPHIC_DATA]" at bounding box center [373, 587] width 147 height 34
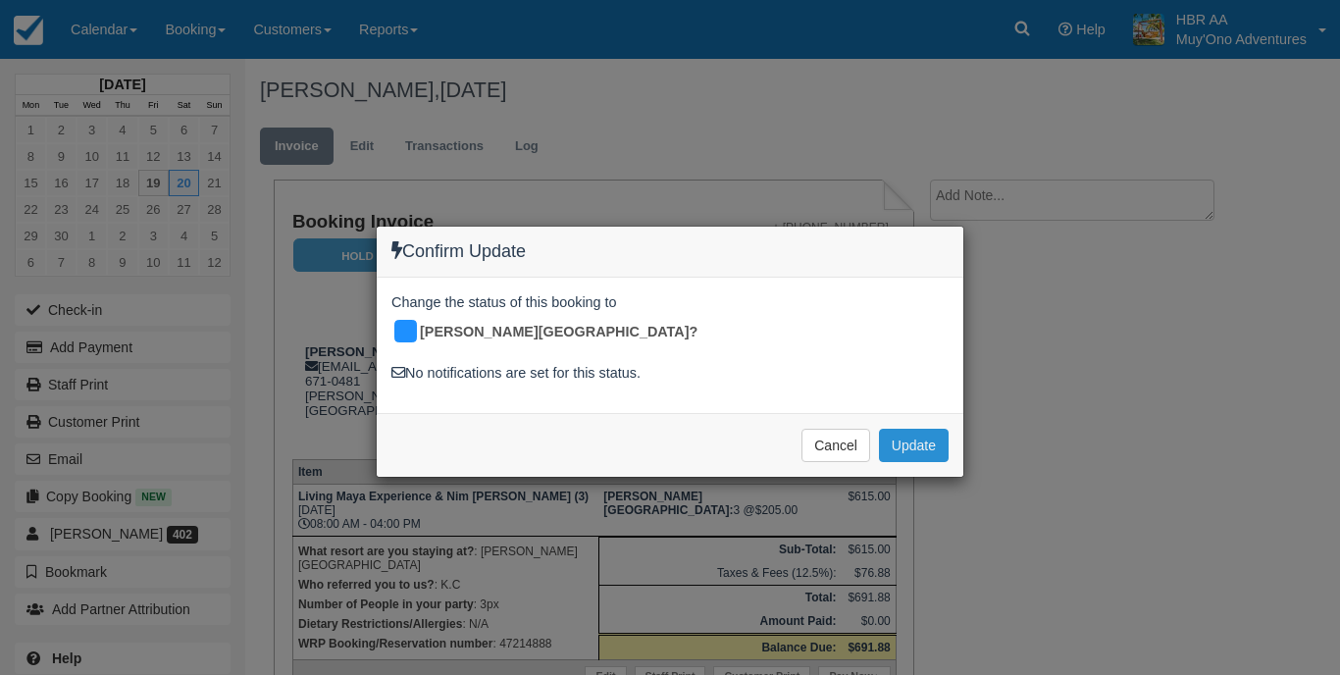
click at [915, 429] on button "Update" at bounding box center [914, 445] width 70 height 33
